Goal: Answer question/provide support: Share knowledge or assist other users

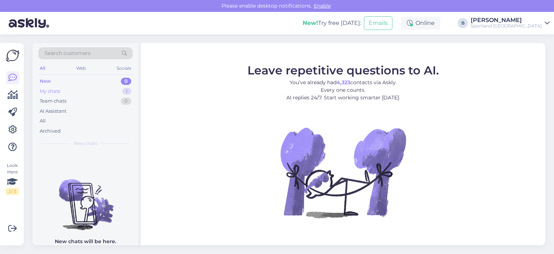
click at [53, 89] on div "My chats" at bounding box center [50, 91] width 21 height 7
click at [49, 122] on div "All" at bounding box center [85, 121] width 95 height 10
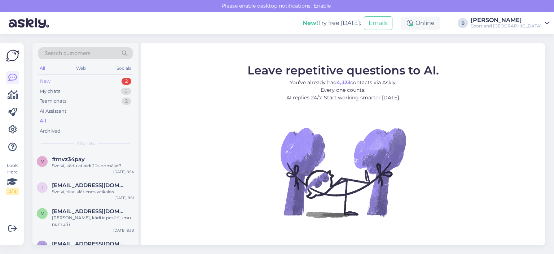
click at [55, 77] on div "New 2" at bounding box center [85, 81] width 95 height 10
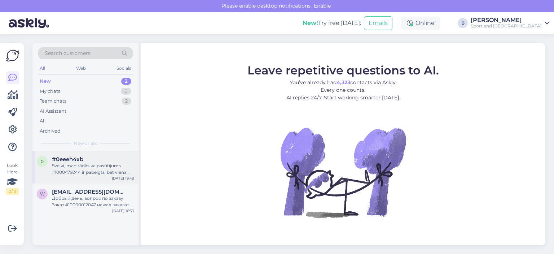
click at [81, 172] on div "Sveiki, man rādās,ka pasūtījums #1000479244 ir pabeigts, bet viena prece vēl na…" at bounding box center [93, 168] width 82 height 13
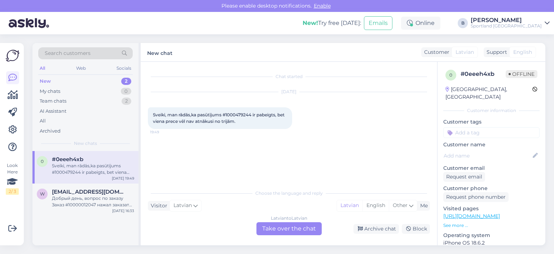
click at [237, 114] on span "Sveiki, man rādās,ka pasūtījums #1000479244 ir pabeigts, bet viena prece vēl na…" at bounding box center [219, 118] width 133 height 12
copy span "1000479244"
click at [297, 231] on div "Latvian to Latvian Take over the chat" at bounding box center [289, 228] width 65 height 13
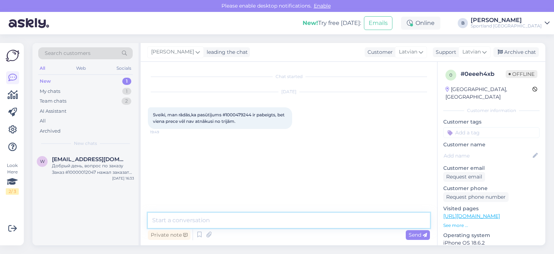
click at [293, 226] on textarea at bounding box center [289, 219] width 282 height 15
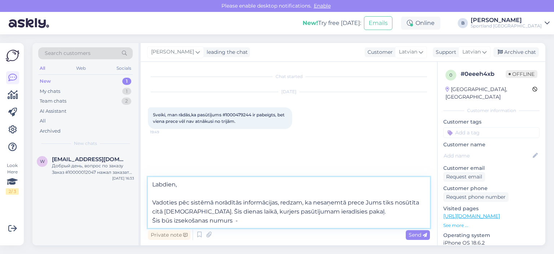
paste textarea "CC839777985EE"
type textarea "Labdien, Vadoties pēc sistēmā norādītās informācijas, redzam, ka nesaņemtā prec…"
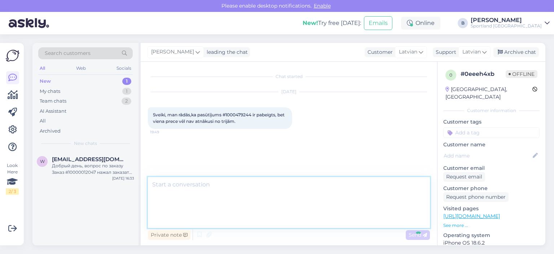
scroll to position [9, 0]
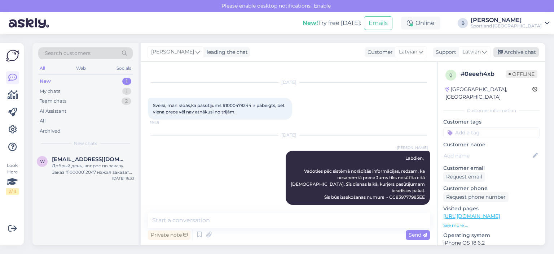
click at [507, 52] on div "Archive chat" at bounding box center [516, 52] width 45 height 10
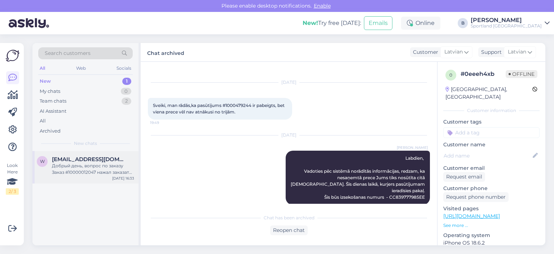
click at [98, 167] on div "Добрый день, вопрос по заказу Заказ #10000012047 нажал заказать , но оплату неч…" at bounding box center [93, 168] width 82 height 13
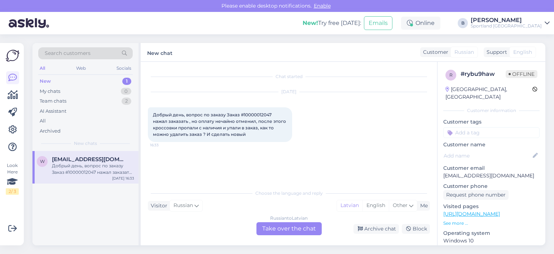
click at [302, 231] on div "Russian to Latvian Take over the chat" at bounding box center [289, 228] width 65 height 13
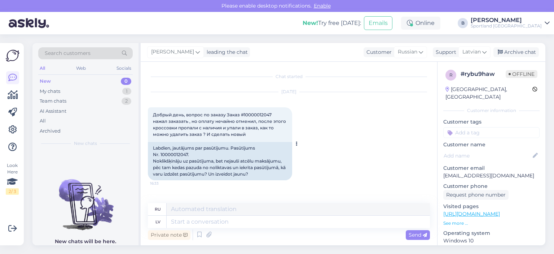
click at [172, 152] on div "Labdien, jautājums par pasūtījumu. Pasūtījums Nr. 10000012047. Noklikšķināju uz…" at bounding box center [220, 161] width 144 height 38
copy div "10000012047"
click at [414, 53] on span "Russian" at bounding box center [407, 52] width 19 height 8
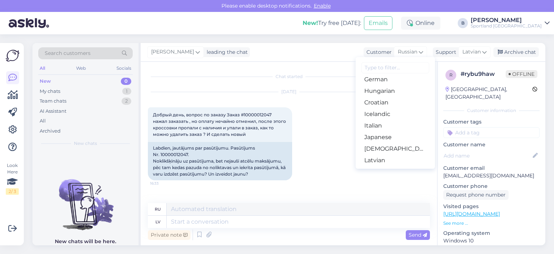
scroll to position [144, 0]
click at [381, 144] on link "Latvian" at bounding box center [395, 148] width 79 height 12
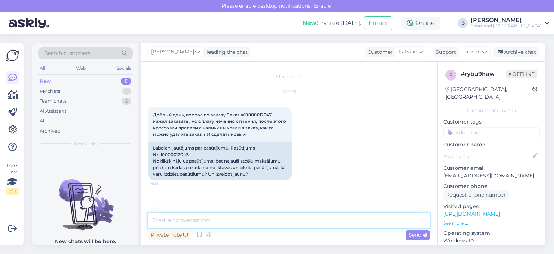
click at [273, 217] on textarea at bounding box center [289, 219] width 282 height 15
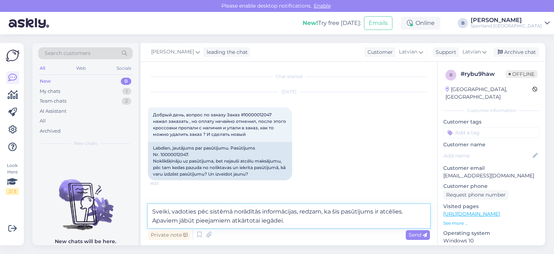
type textarea "Sveiki, vadoties pēc sistēmā norādītās informācijas, redzam, ka šis pasūtījums …"
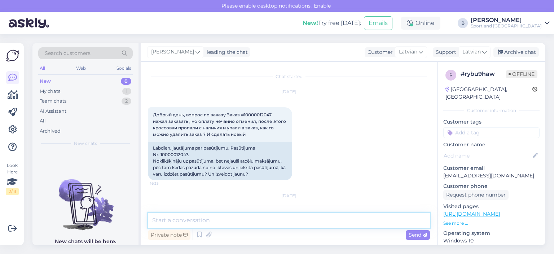
scroll to position [41, 0]
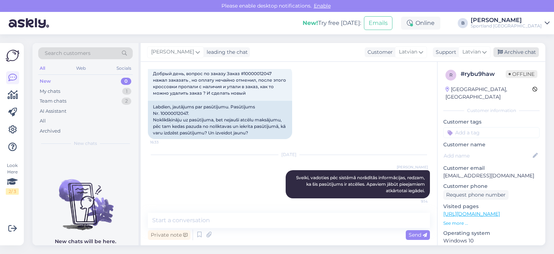
click at [527, 54] on div "Archive chat" at bounding box center [516, 52] width 45 height 10
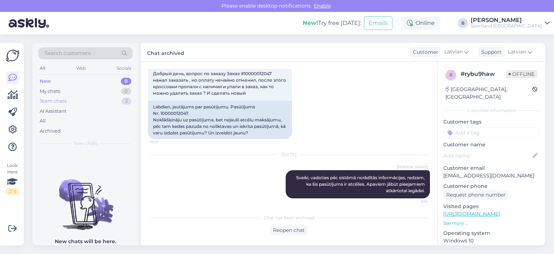
click at [59, 100] on div "Team chats" at bounding box center [53, 100] width 27 height 7
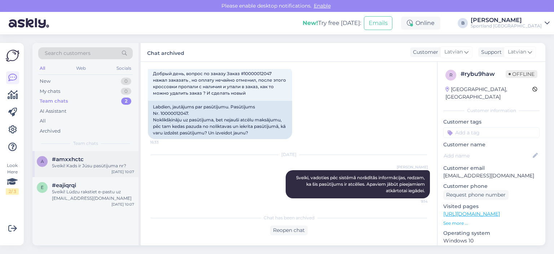
click at [75, 169] on div "a #amxxhctc Sveiki! Kads ir Júsu pasütijuma nr? [DATE] 10:07" at bounding box center [85, 164] width 106 height 26
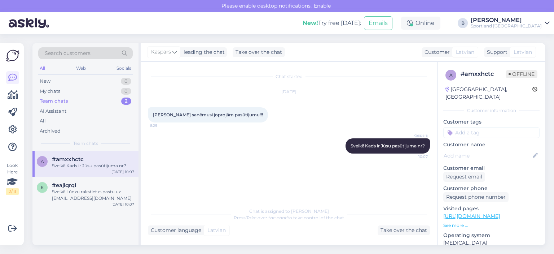
scroll to position [0, 0]
click at [385, 227] on div "Take over the chat" at bounding box center [404, 230] width 52 height 10
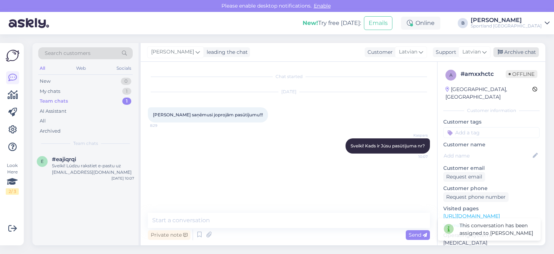
click at [532, 49] on div "Archive chat" at bounding box center [516, 52] width 45 height 10
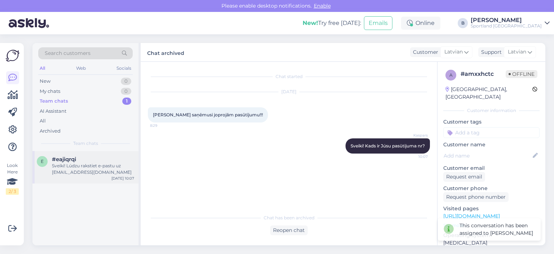
click at [72, 159] on span "#eajiqrqi" at bounding box center [64, 159] width 24 height 6
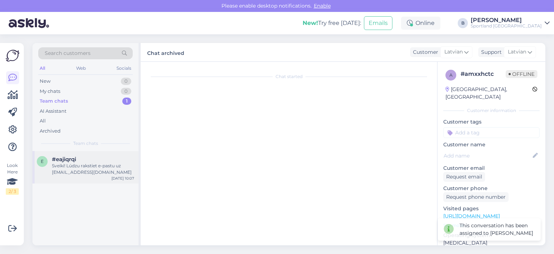
scroll to position [17, 0]
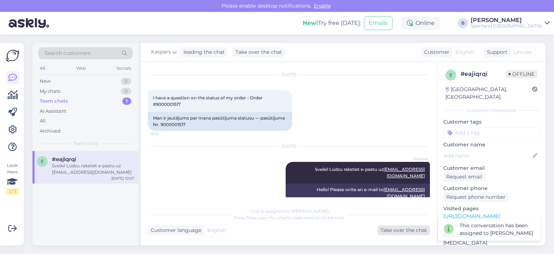
click at [407, 232] on div "Take over the chat" at bounding box center [404, 230] width 52 height 10
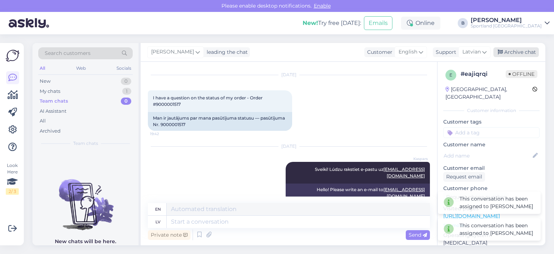
click at [519, 52] on div "Archive chat" at bounding box center [516, 52] width 45 height 10
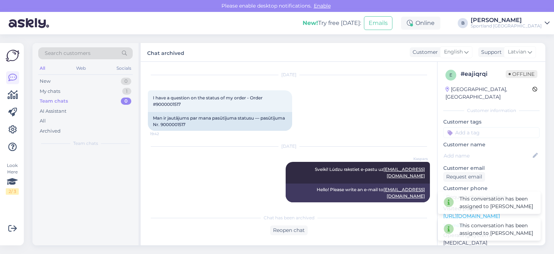
scroll to position [10, 0]
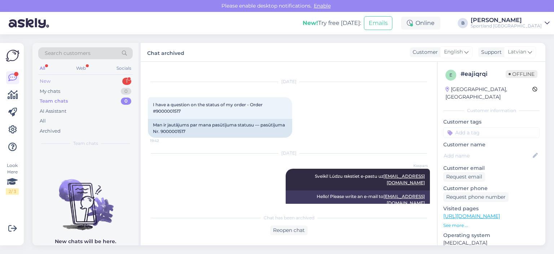
click at [54, 78] on div "New 1" at bounding box center [85, 81] width 95 height 10
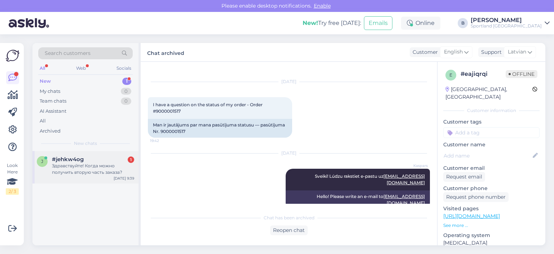
click at [64, 167] on div "Здравствуйте! Когда можно получить вторую часть заказа?" at bounding box center [93, 168] width 82 height 13
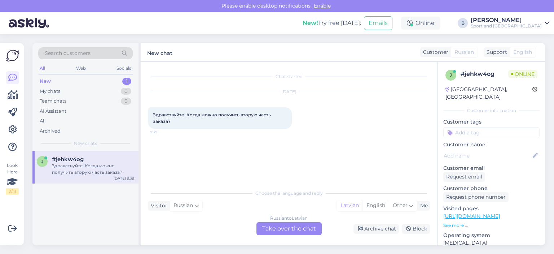
scroll to position [0, 0]
click at [277, 228] on div "Russian to Latvian Take over the chat" at bounding box center [289, 228] width 65 height 13
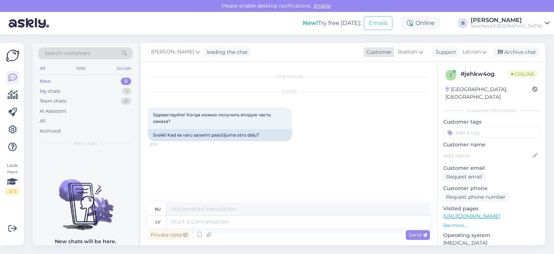
click at [420, 56] on icon at bounding box center [421, 52] width 4 height 8
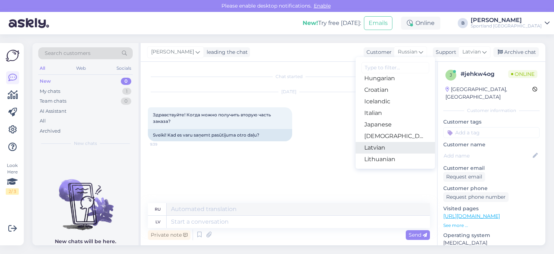
click at [380, 146] on link "Latvian" at bounding box center [395, 148] width 79 height 12
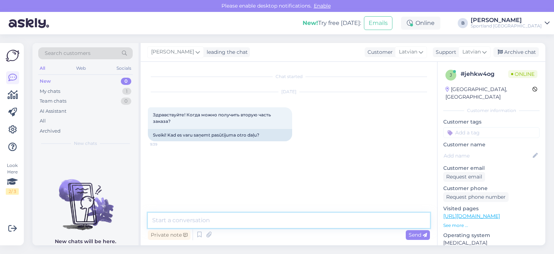
click at [247, 221] on textarea at bounding box center [289, 219] width 282 height 15
type textarea "Sveiki, kāds ir pasūtījuma numurs?"
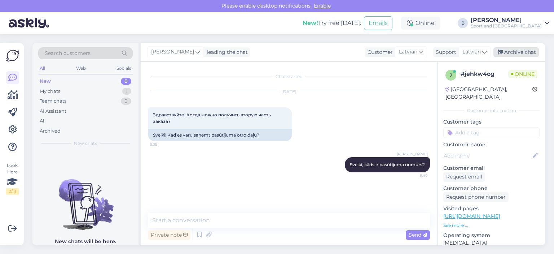
click at [529, 56] on div "Archive chat" at bounding box center [516, 52] width 45 height 10
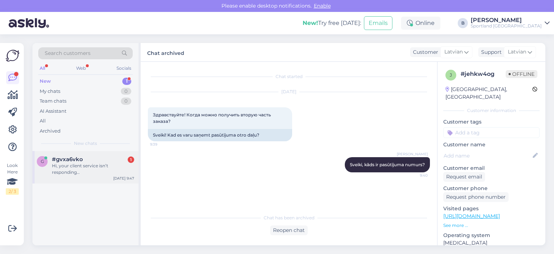
click at [89, 170] on div "Hi, your client service isn’t responding…" at bounding box center [93, 168] width 82 height 13
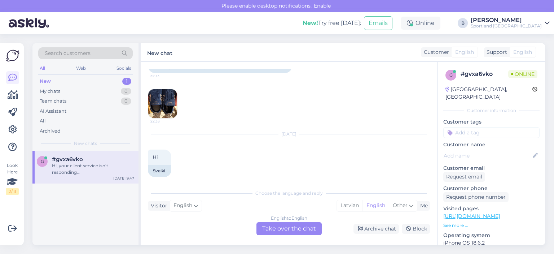
scroll to position [183, 0]
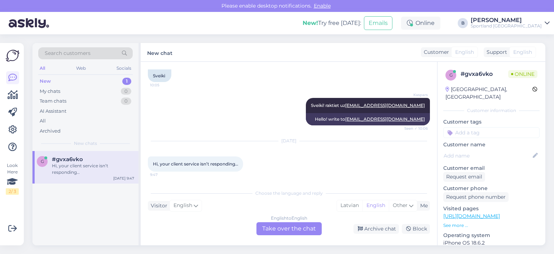
click at [289, 224] on div "English to English Take over the chat" at bounding box center [289, 228] width 65 height 13
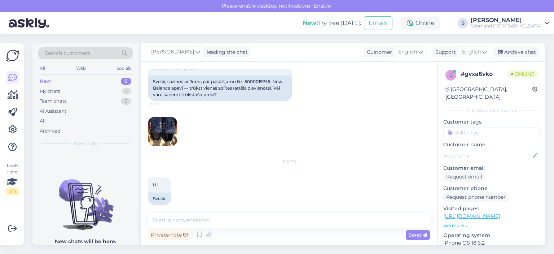
scroll to position [155, 0]
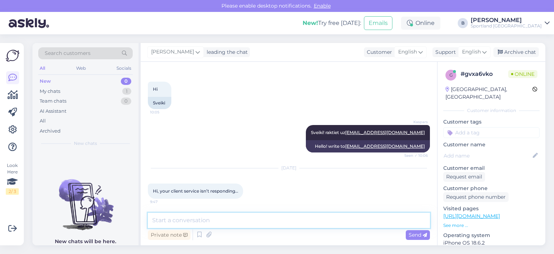
click at [284, 220] on textarea at bounding box center [289, 219] width 282 height 15
click at [481, 52] on span "English" at bounding box center [471, 52] width 19 height 8
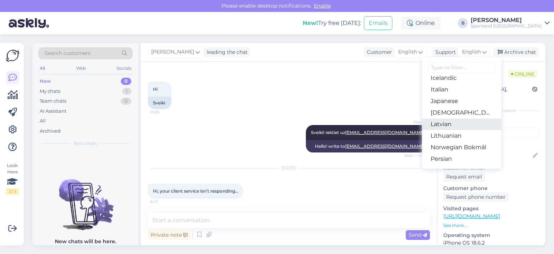
scroll to position [180, 0]
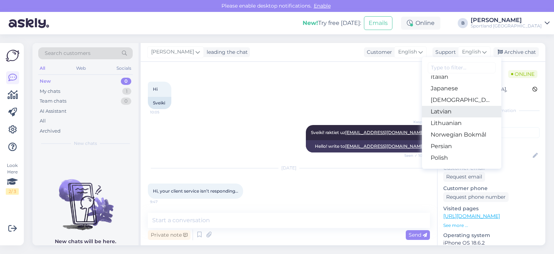
click at [452, 115] on link "Latvian" at bounding box center [461, 112] width 79 height 12
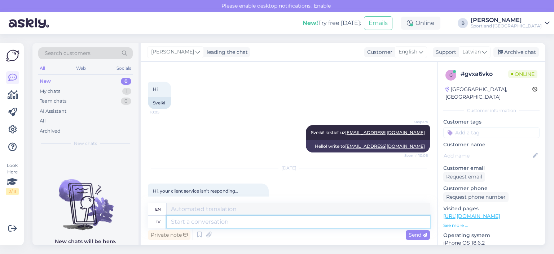
click at [328, 224] on textarea at bounding box center [298, 221] width 263 height 12
type textarea "Labrīt,"
type textarea "Good morning,"
type textarea "Labrīt, klientu se"
type textarea "Good morning, customer."
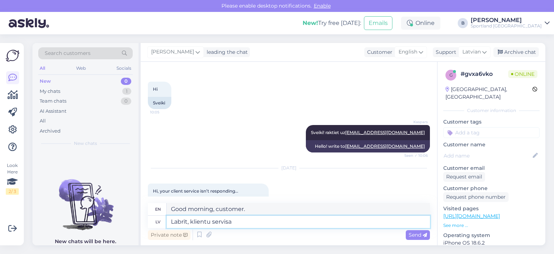
type textarea "Labrīt, klientu servisa d"
type textarea "Good morning, customer service"
type textarea "Labrīt, klientu servisa darbal"
type textarea "Good morning, customer service worker."
type textarea "Labrīt, klientu servisa darbalaiks i"
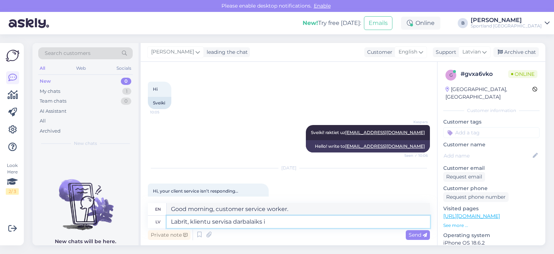
type textarea "Good morning, customer service hours"
type textarea "Labrīt, klientu servisa darbalaiks ir n"
type textarea "Good morning, customer service hours are"
type textarea "Labrīt, klientu servisa darbalaiks ir no"
type textarea "Good morning, customer service hours are from"
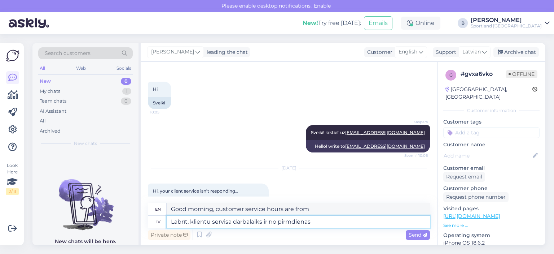
type textarea "Labrīt, klientu servisa darbalaiks ir no pirmdienas"
type textarea "Good morning, customer service hours are from [DATE]"
type textarea "Labrīt, klientu servisa darbalaiks ir no pirmdienas līdz"
type textarea "Good morning, customer service hours are [DATE] to"
type textarea "Labrīt, klientu servisa darbalaiks ir no pirmdienas līdz piektdienai,"
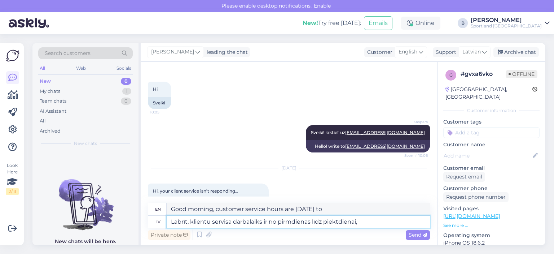
type textarea "Good morning, customer service hours are [DATE] through [DATE],"
type textarea "Labrīt, klientu servisa darbalaiks ir no pirmdienas līdz piektdienai, 9"
type textarea "Good morning, customer service hours are [DATE] to [DATE], 9 a.m. to 5 p.m."
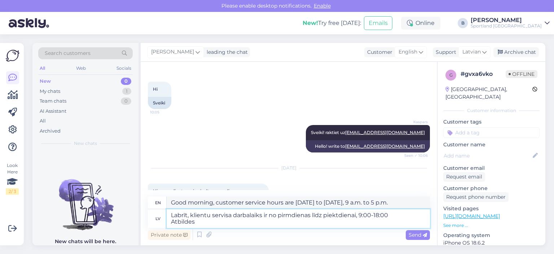
type textarea "Labrīt, klientu servisa darbalaiks ir no pirmdienas līdz piektdienai, 9:00-18:0…"
type textarea "Good morning, customer service hours are [DATE] to [DATE], 9:00-18:00 Replies"
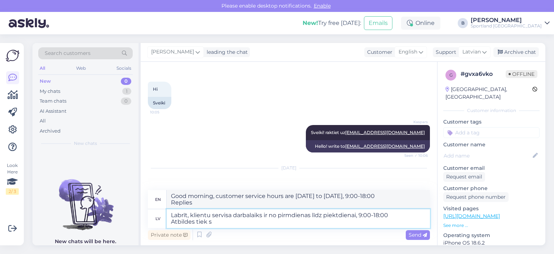
type textarea "Labrīt, klientu servisa darbalaiks ir no pirmdienas līdz piektdienai, 9:00-18:0…"
type textarea "Good morning, customer service hours are [DATE] to [DATE], 9:00-18:00 Replies a…"
type textarea "Labrīt, klientu servisa darbalaiks ir no pirmdienas līdz piektdienai, 9:00-18:0…"
type textarea "Good morning, customer service hours are [DATE] to [DATE], 9:00-18:00 Replies a…"
type textarea "Labrīt, klientu servisa darbalaiks ir no pirmdienas līdz piektdienai, 9:00-18:0…"
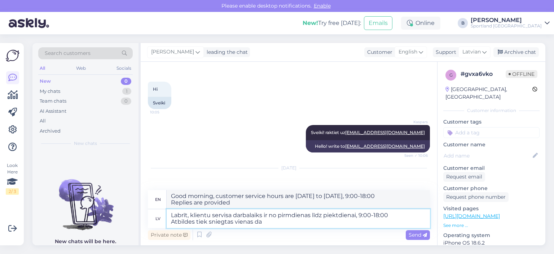
type textarea "Good morning, customer service hours are [DATE] to [DATE], 9:00-18:00 Answers a…"
type textarea "Labrīt, klientu servisa darbalaiks ir no pirmdienas līdz piektdienai, 9:00-18:0…"
type textarea "Good morning, customer service hours are [DATE] to [DATE], 9:00-18:00 Responses…"
type textarea "Labrīt, klientu servisa darbalaiks ir no pirmdienas līdz piektdienai, 9:00-18:0…"
type textarea "Good morning, customer service hours are [DATE] to [DATE], 9:00-18:00 Replies a…"
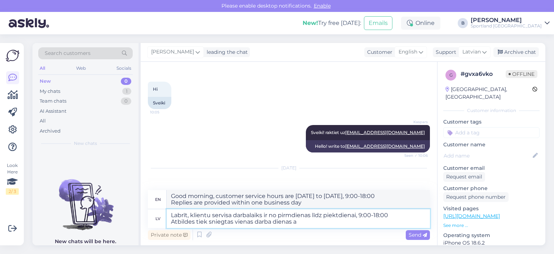
type textarea "Labrīt, klientu servisa darbalaiks ir no pirmdienas līdz piektdienai, 9:00-18:0…"
type textarea "Good morning, customer service hours are [DATE] to [DATE], 9:00-18:00 Responses…"
type textarea "Labrīt, klientu servisa darbalaiks ir no pirmdienas līdz piektdienai, 9:00-18:0…"
type textarea "Good morning, customer service hours are [DATE] through [DATE], 9:00 AM - 6:00 …"
type textarea "Labrīt, klientu servisa darbalaiks ir no pirmdienas līdz piektdienai, 9:00-18:0…"
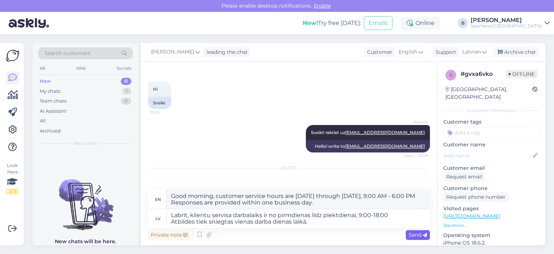
click at [414, 232] on span "Send" at bounding box center [418, 234] width 18 height 6
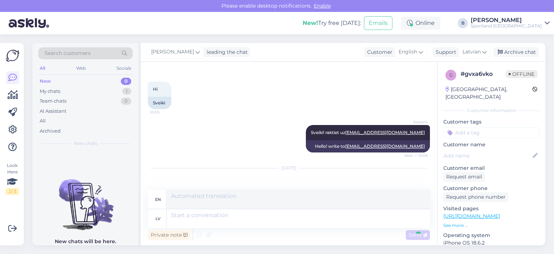
scroll to position [247, 0]
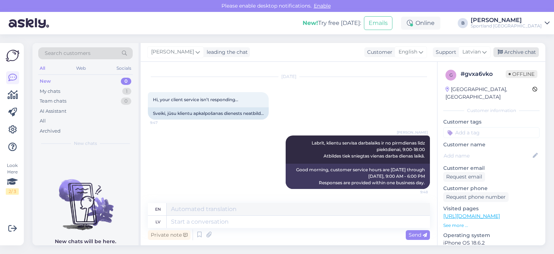
click at [511, 53] on div "Archive chat" at bounding box center [516, 52] width 45 height 10
